Goal: Find contact information: Find contact information

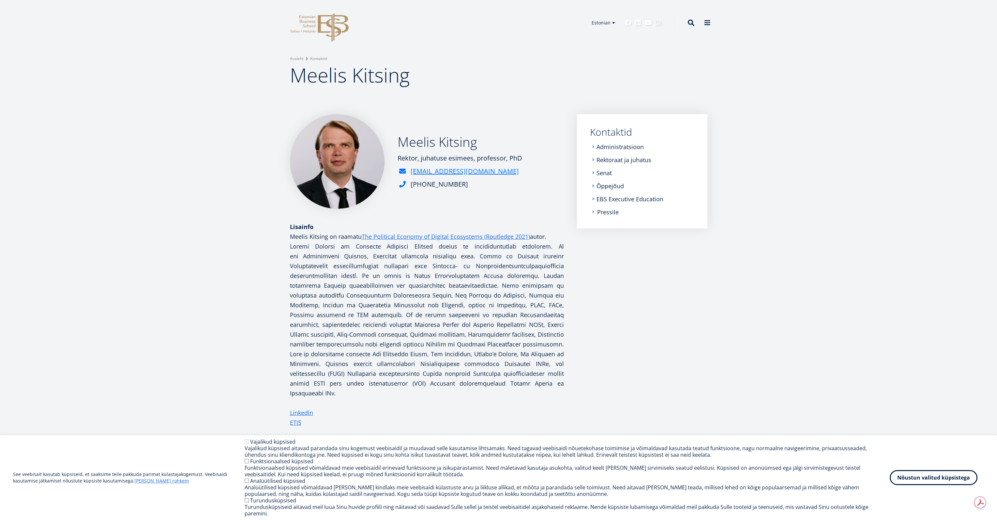
click at [609, 209] on link "Pressile" at bounding box center [608, 212] width 22 height 7
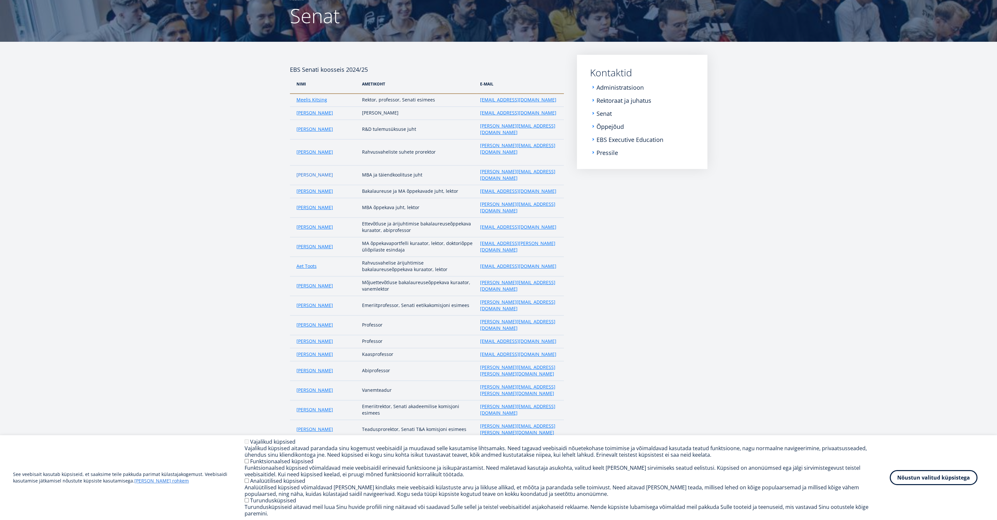
scroll to position [65, 0]
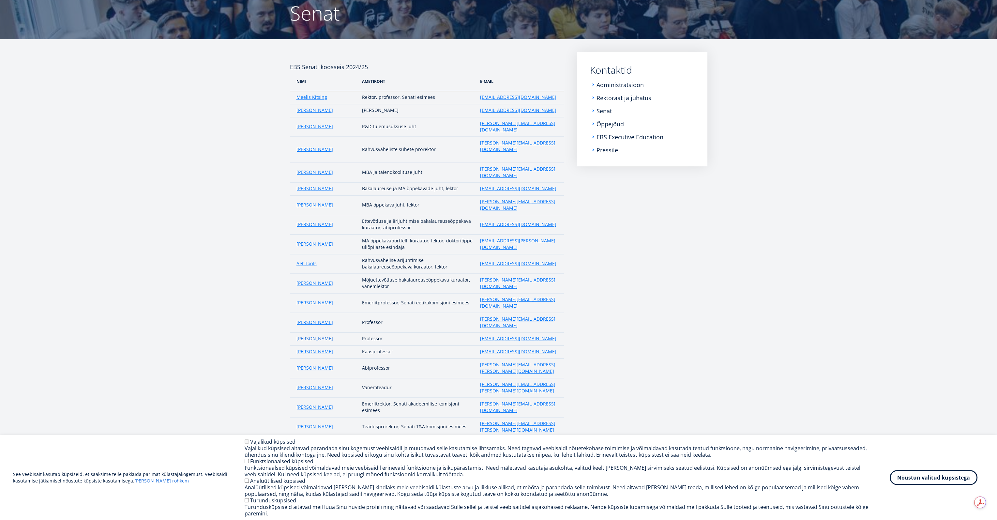
click at [309, 335] on link "Kaire Põder" at bounding box center [314, 338] width 37 height 7
drag, startPoint x: 605, startPoint y: 108, endPoint x: 602, endPoint y: 110, distance: 3.7
click at [605, 108] on link "Senat" at bounding box center [604, 111] width 15 height 7
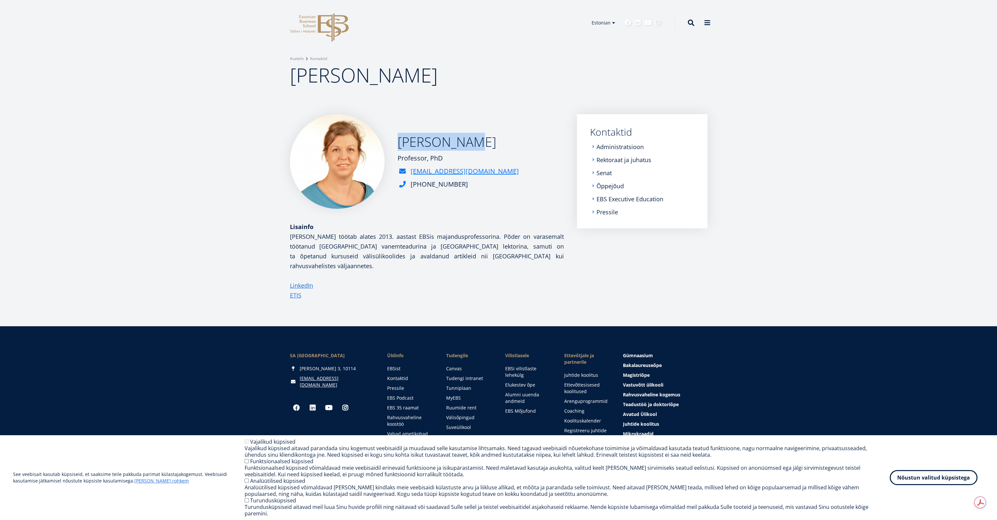
drag, startPoint x: 467, startPoint y: 148, endPoint x: 399, endPoint y: 144, distance: 67.9
click at [399, 144] on h2 "Kaire Põder" at bounding box center [457, 142] width 121 height 16
copy h2 "Kaire Põder"
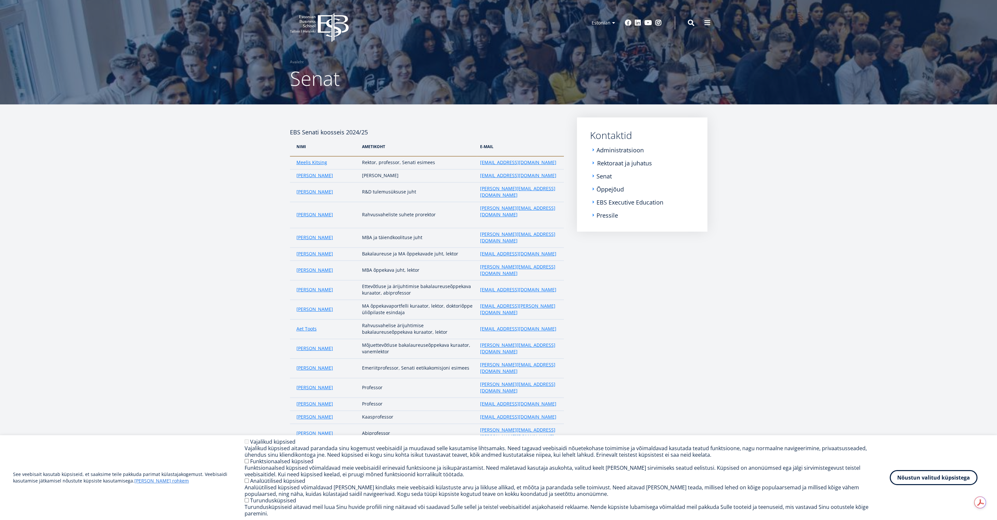
click at [613, 162] on link "Rektoraat ja juhatus" at bounding box center [624, 163] width 55 height 7
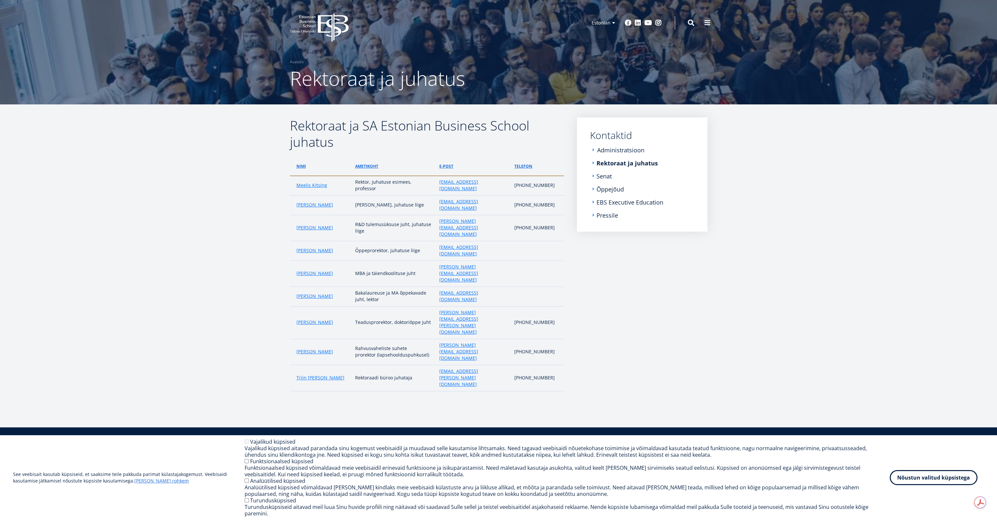
click at [616, 150] on link "Administratsioon" at bounding box center [620, 150] width 47 height 7
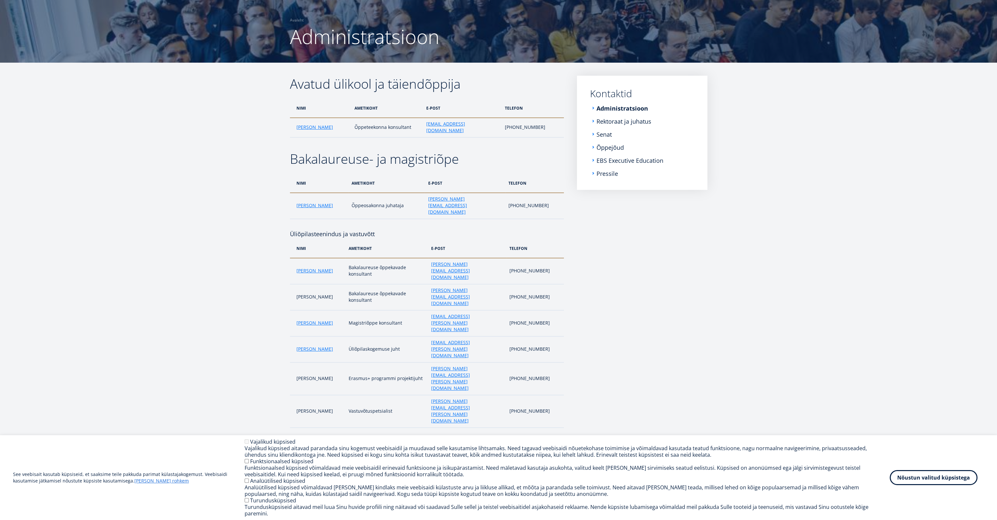
scroll to position [46, 0]
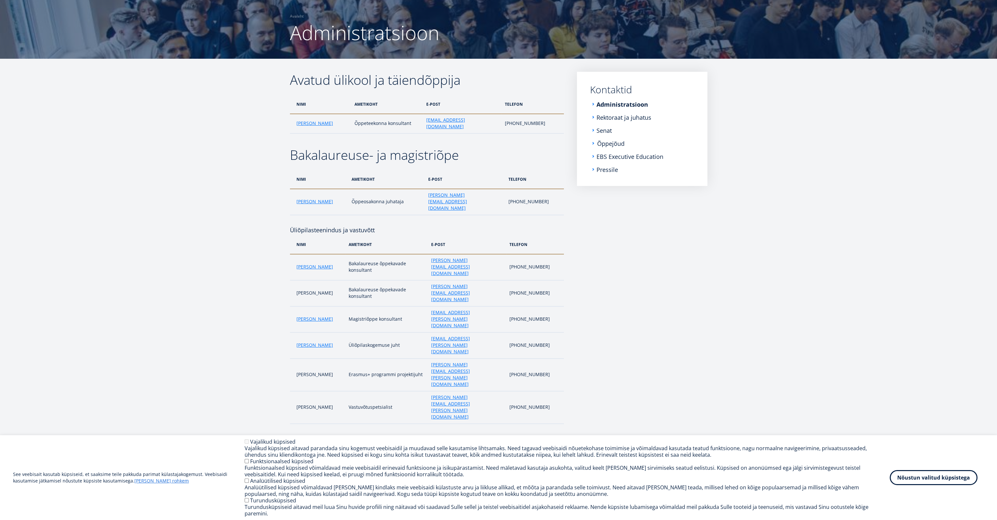
click at [614, 142] on link "Õppejõud" at bounding box center [610, 143] width 27 height 7
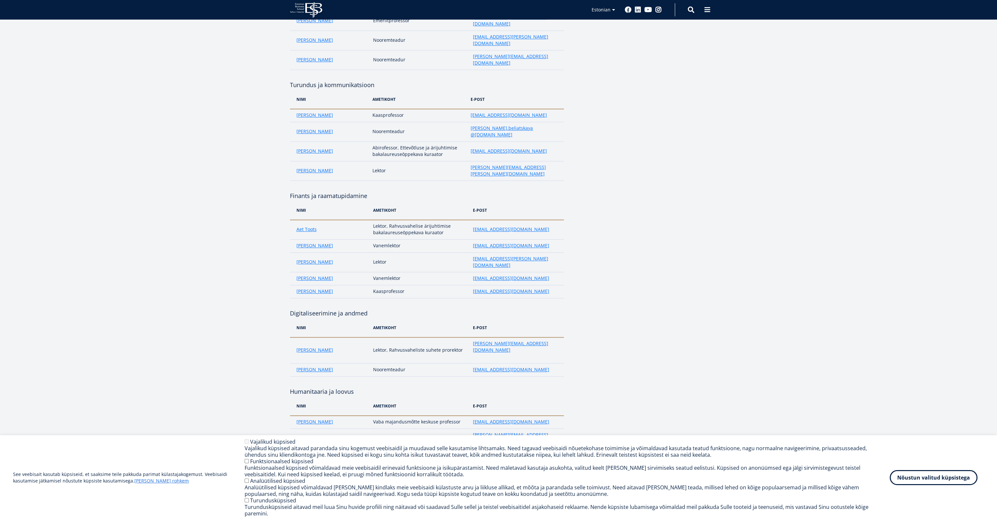
scroll to position [913, 0]
